Goal: Ask a question: Seek information or help from site administrators or community

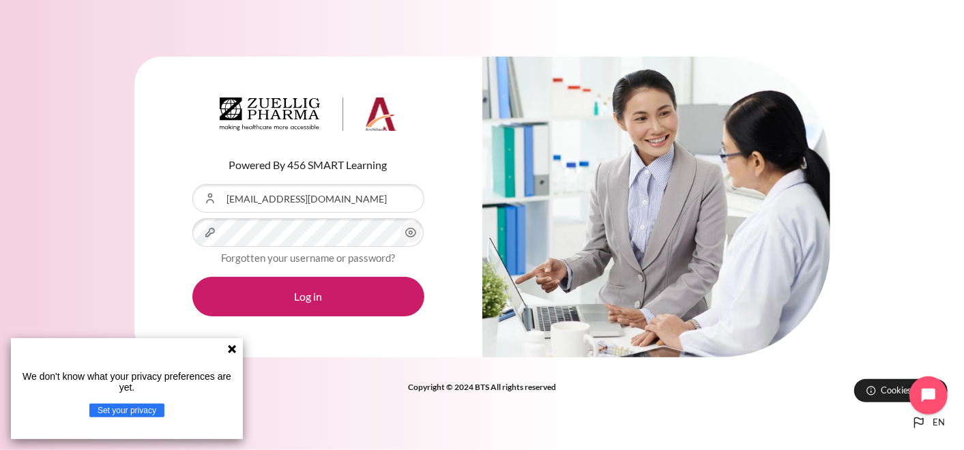
click at [415, 236] on icon "Content" at bounding box center [411, 232] width 16 height 16
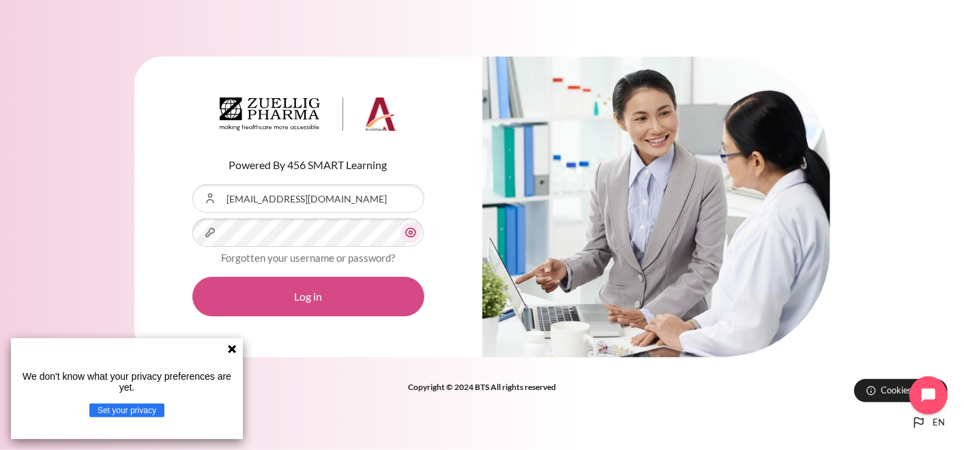
click at [338, 293] on button "Log in" at bounding box center [308, 297] width 232 height 40
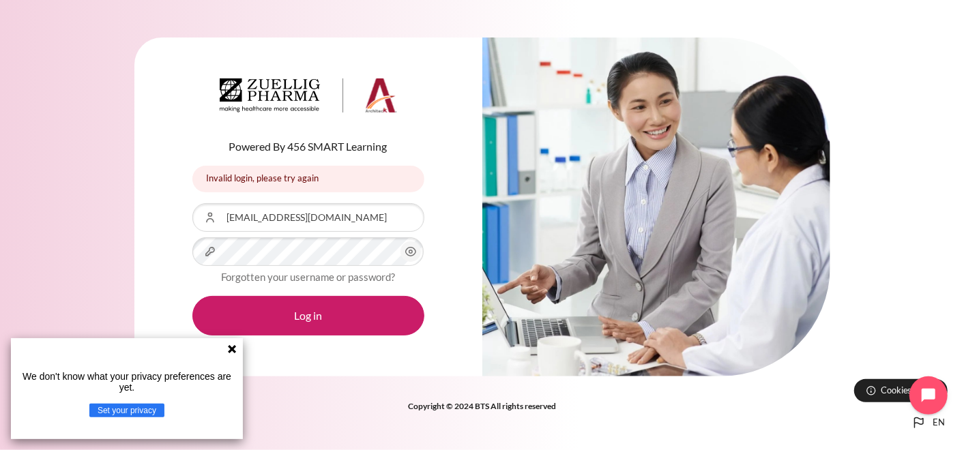
click at [404, 252] on icon "Content" at bounding box center [411, 252] width 16 height 16
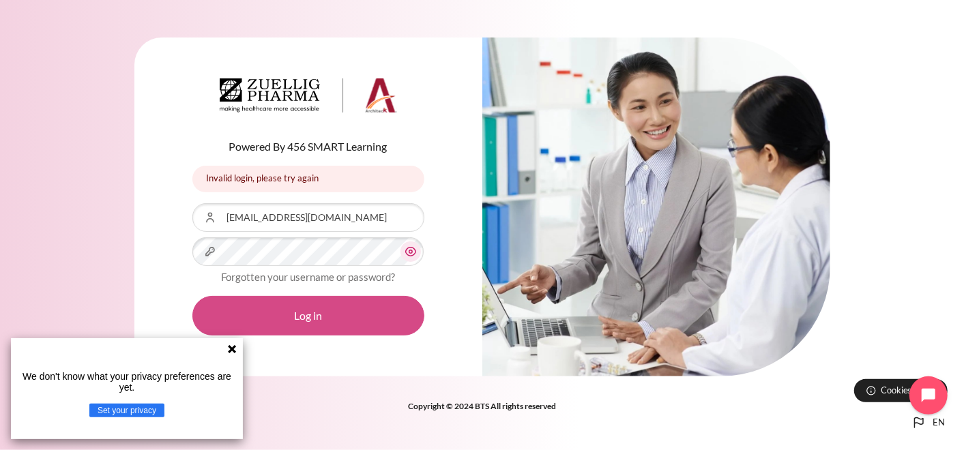
click at [321, 317] on button "Log in" at bounding box center [308, 316] width 232 height 40
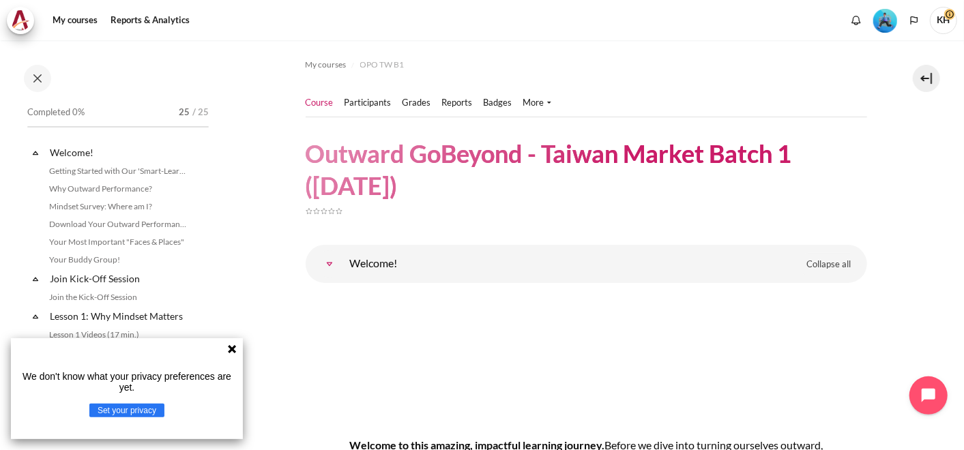
click at [943, 23] on span "KH" at bounding box center [943, 20] width 27 height 27
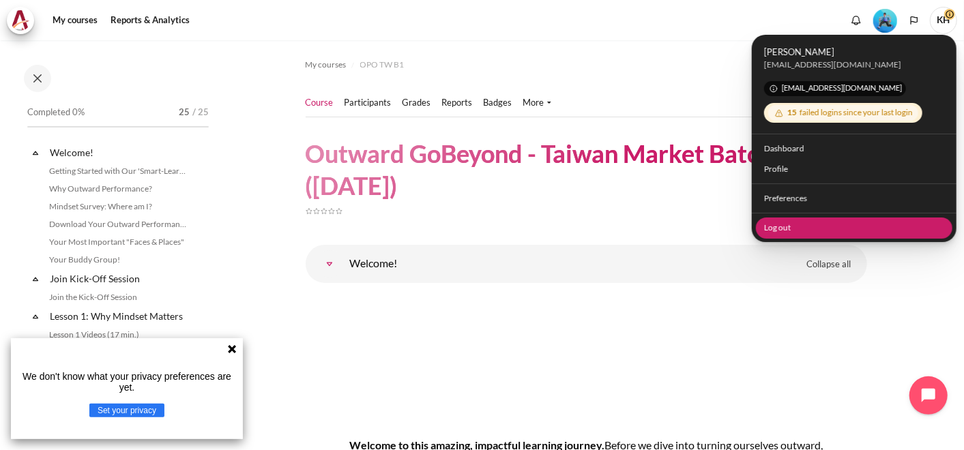
click at [774, 233] on link "Log out" at bounding box center [854, 227] width 197 height 21
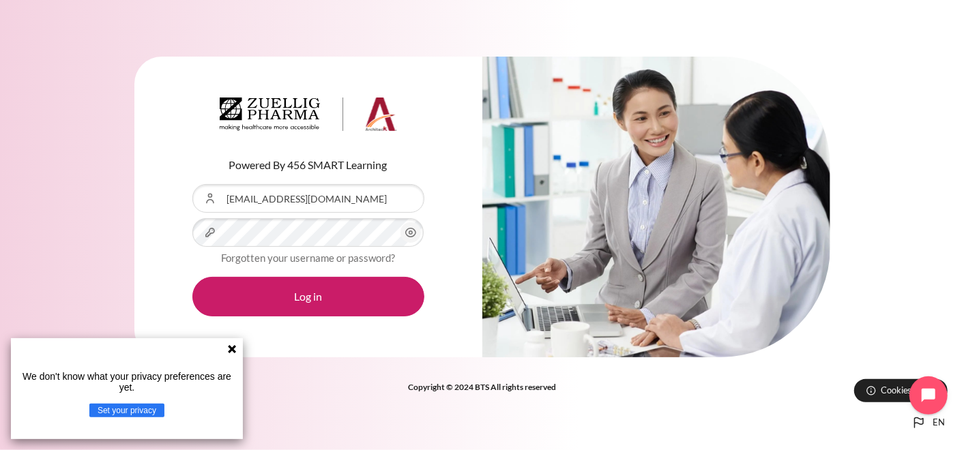
click at [231, 348] on icon at bounding box center [232, 349] width 8 height 8
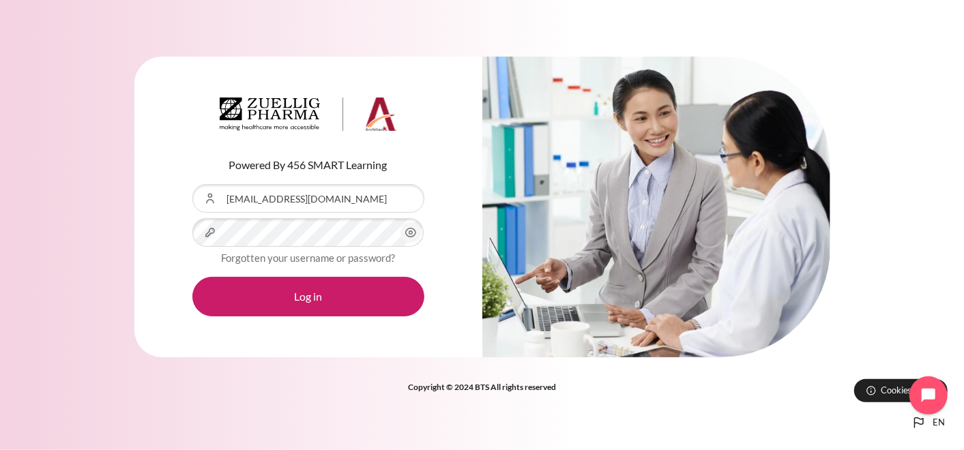
click at [925, 276] on div "Powered By 456 SMART Learning Username or Email Address kathsu@zuelligpharma.co…" at bounding box center [482, 215] width 964 height 359
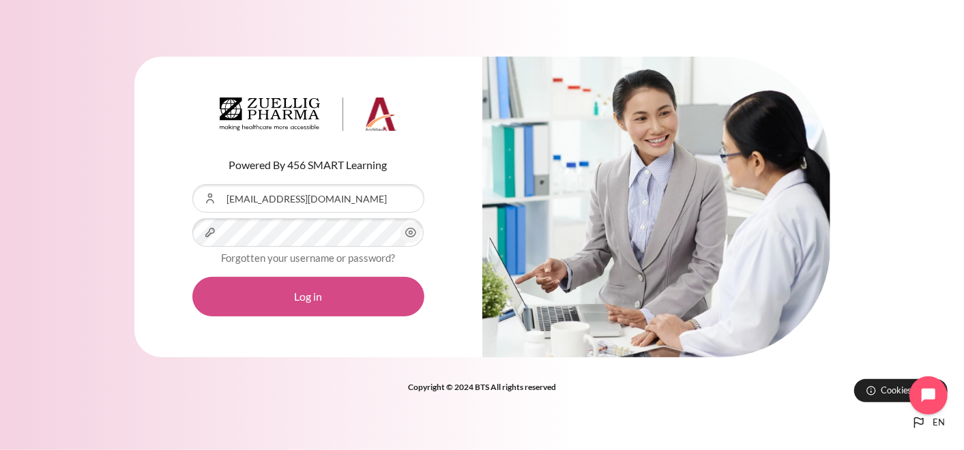
click at [274, 294] on button "Log in" at bounding box center [308, 297] width 232 height 40
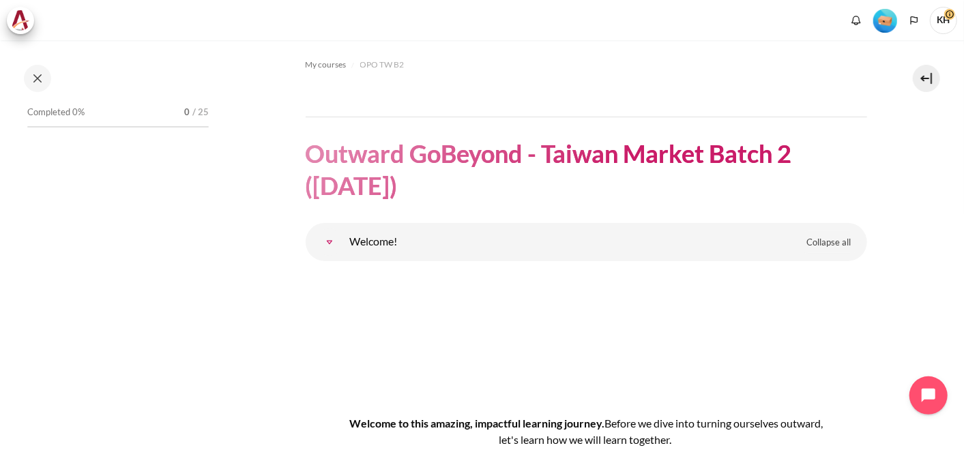
click at [945, 16] on span "KH" at bounding box center [943, 20] width 27 height 12
click at [949, 21] on span "KH" at bounding box center [943, 20] width 27 height 27
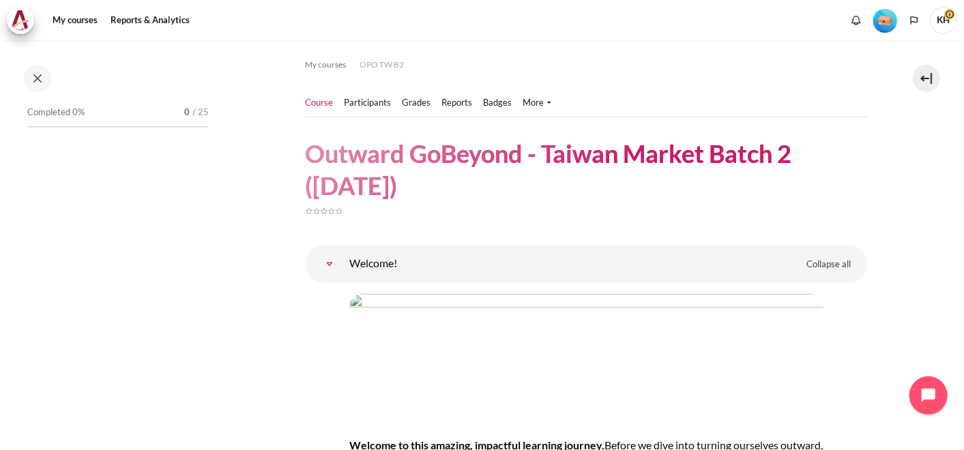
click at [942, 24] on span "KH" at bounding box center [943, 20] width 27 height 27
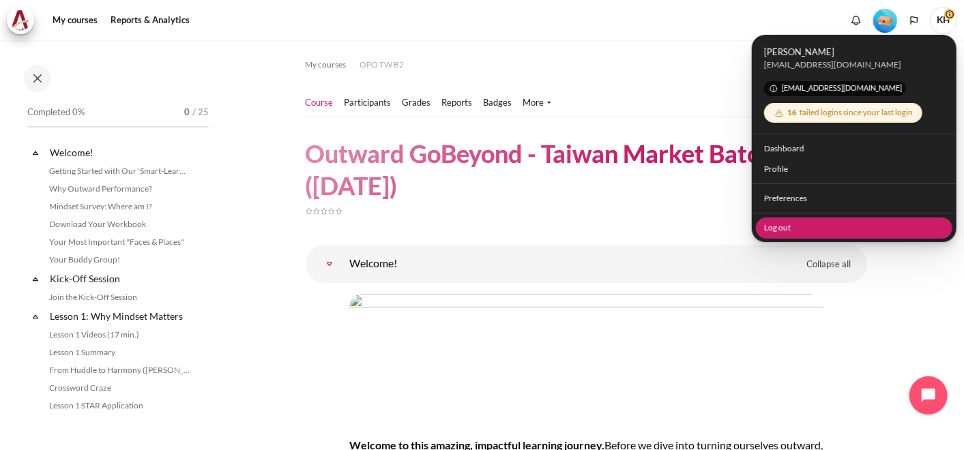
click at [789, 228] on link "Log out" at bounding box center [854, 227] width 197 height 21
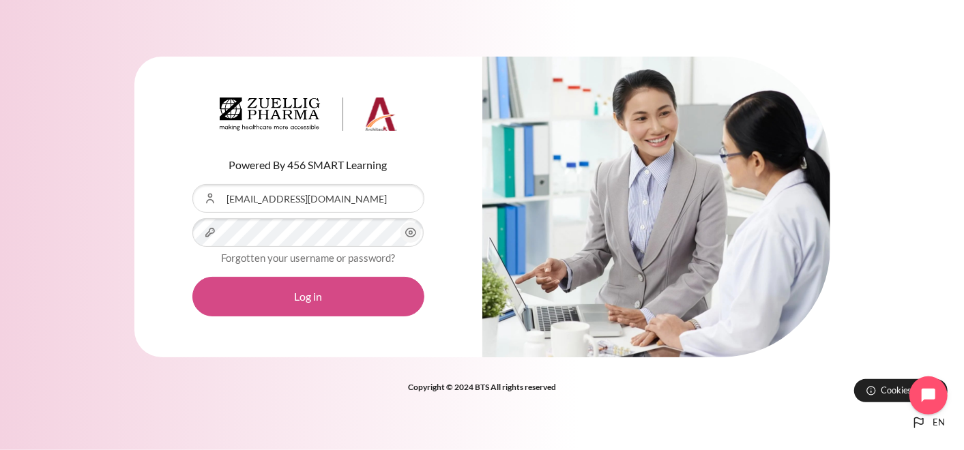
click at [308, 295] on button "Log in" at bounding box center [308, 297] width 232 height 40
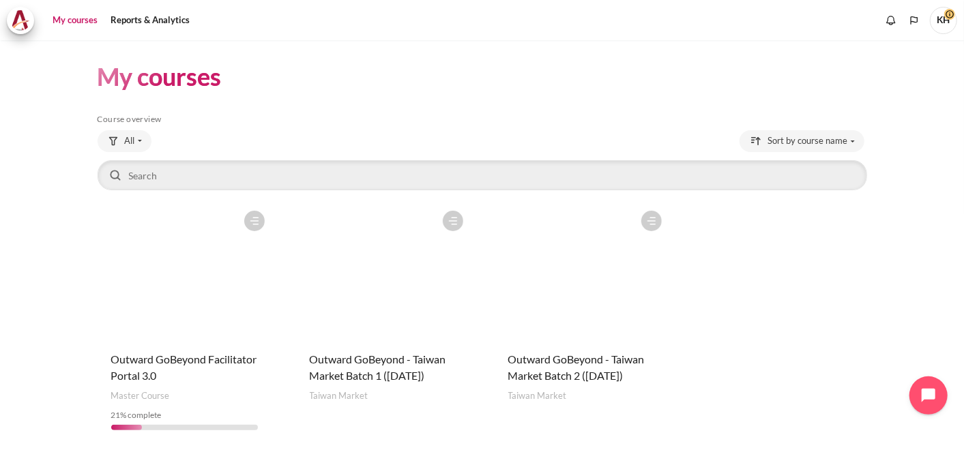
click at [183, 274] on figure "Content" at bounding box center [185, 272] width 174 height 136
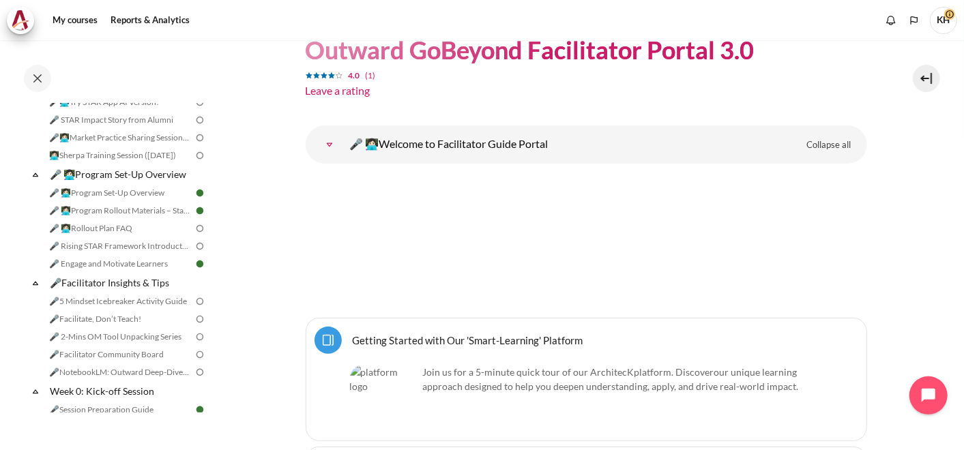
scroll to position [303, 0]
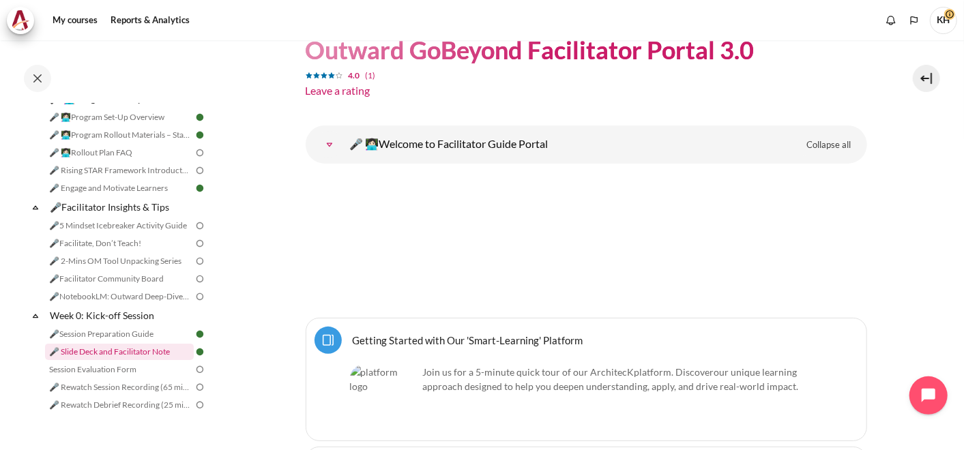
click at [134, 360] on link "🎤 Slide Deck and Facilitator Note" at bounding box center [119, 352] width 149 height 16
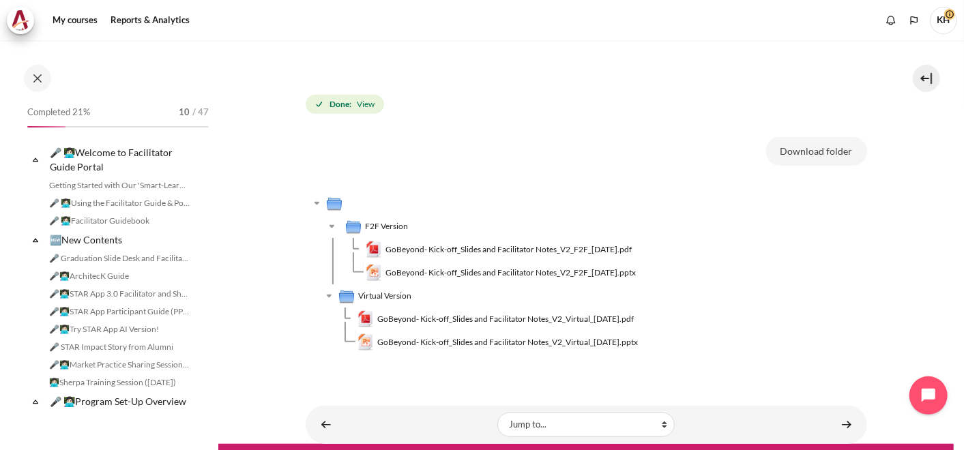
scroll to position [411, 0]
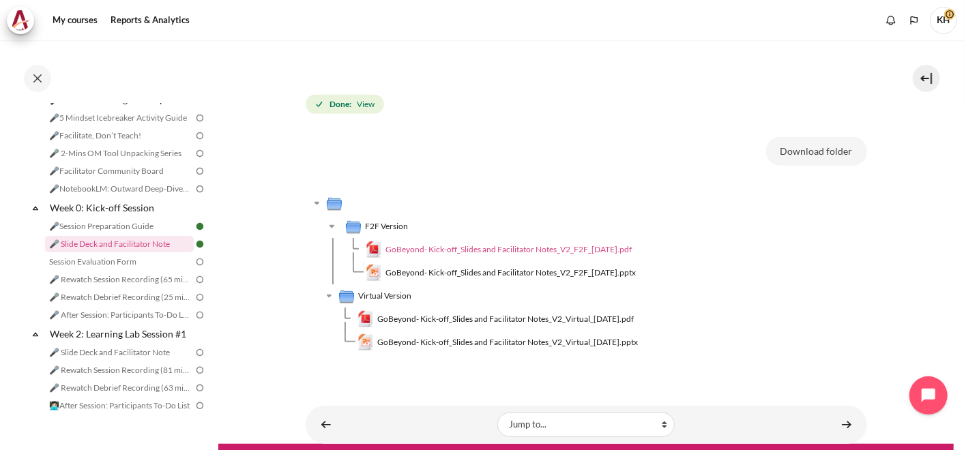
click at [529, 247] on span "GoBeyond- Kick-off_Slides and Facilitator Notes_V2_F2F_[DATE].pdf" at bounding box center [508, 250] width 246 height 12
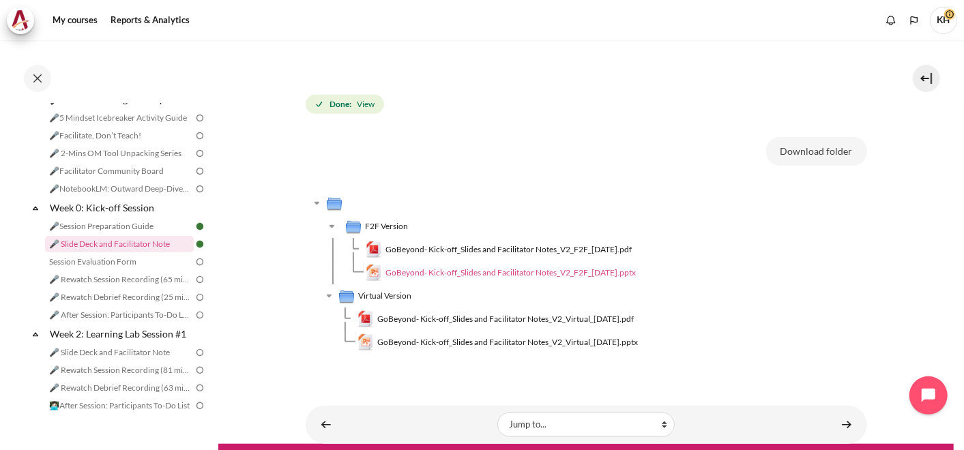
click at [437, 273] on span "GoBeyond- Kick-off_Slides and Facilitator Notes_V2_F2F_13 May 2025.pptx" at bounding box center [510, 273] width 250 height 12
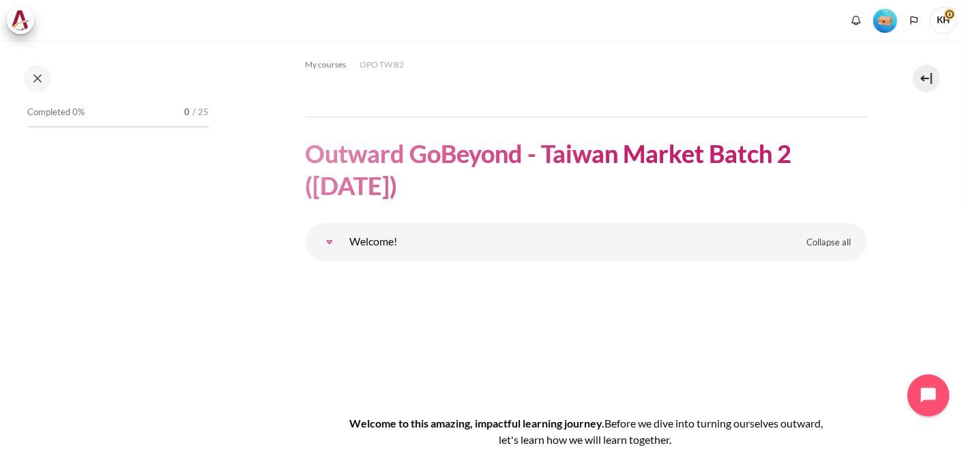
click at [934, 402] on icon "Open chat widget" at bounding box center [936, 395] width 21 height 21
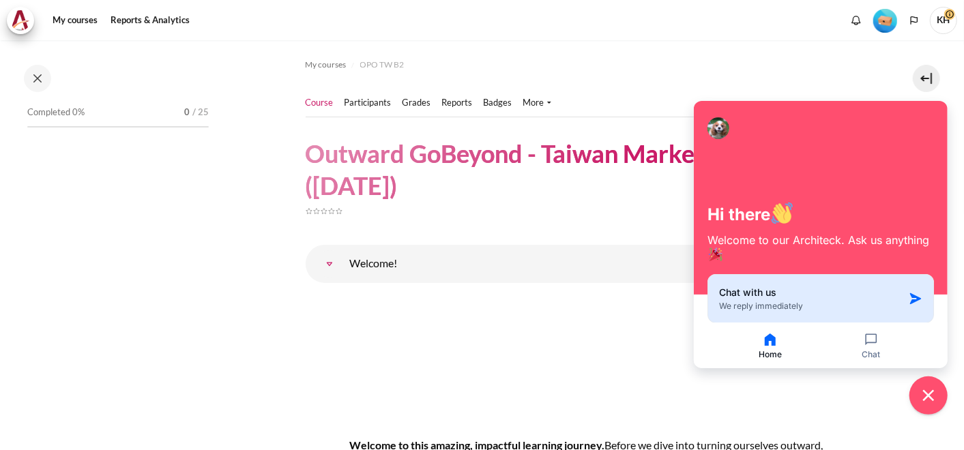
click at [797, 312] on button "Chat with us We reply immediately" at bounding box center [820, 298] width 226 height 49
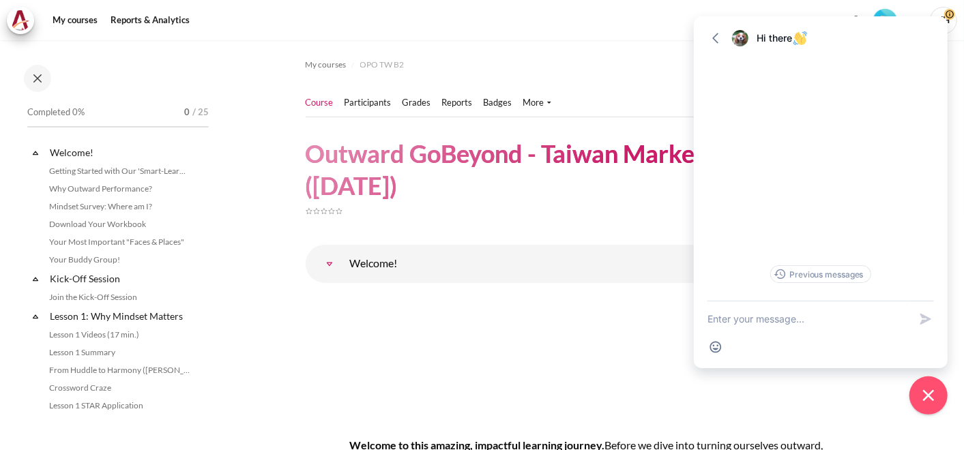
click at [814, 314] on textarea "New message" at bounding box center [808, 319] width 202 height 35
type textarea "ㄘ"
type textarea "hi, please provide log-in QR code"
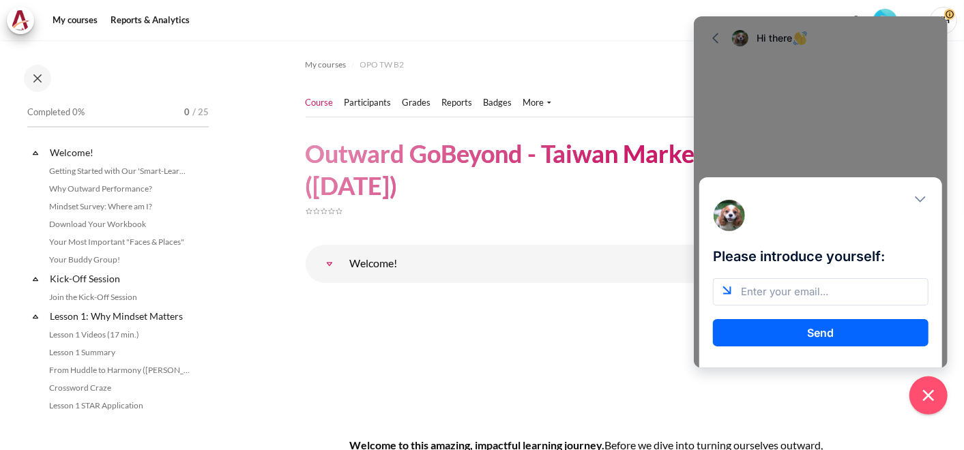
click at [810, 296] on input "email" at bounding box center [821, 291] width 216 height 27
type input "[EMAIL_ADDRESS][DOMAIN_NAME]"
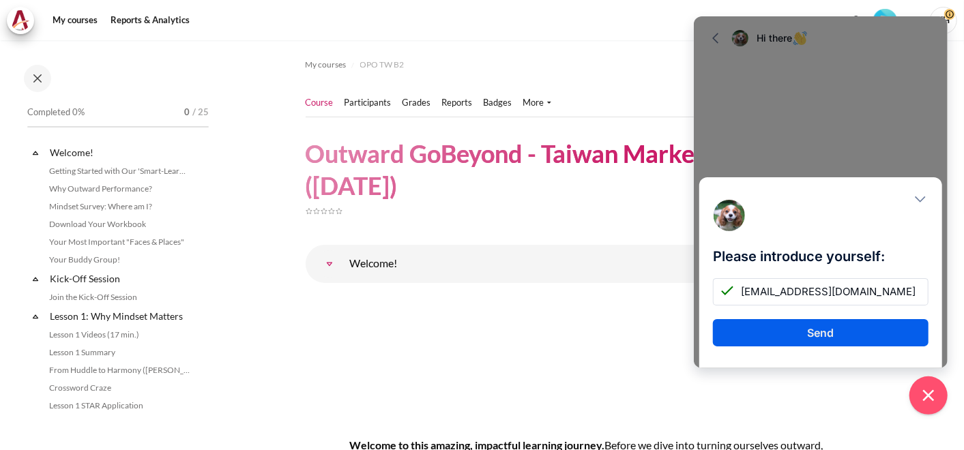
click at [849, 335] on button "Send" at bounding box center [821, 332] width 216 height 27
